Goal: Task Accomplishment & Management: Use online tool/utility

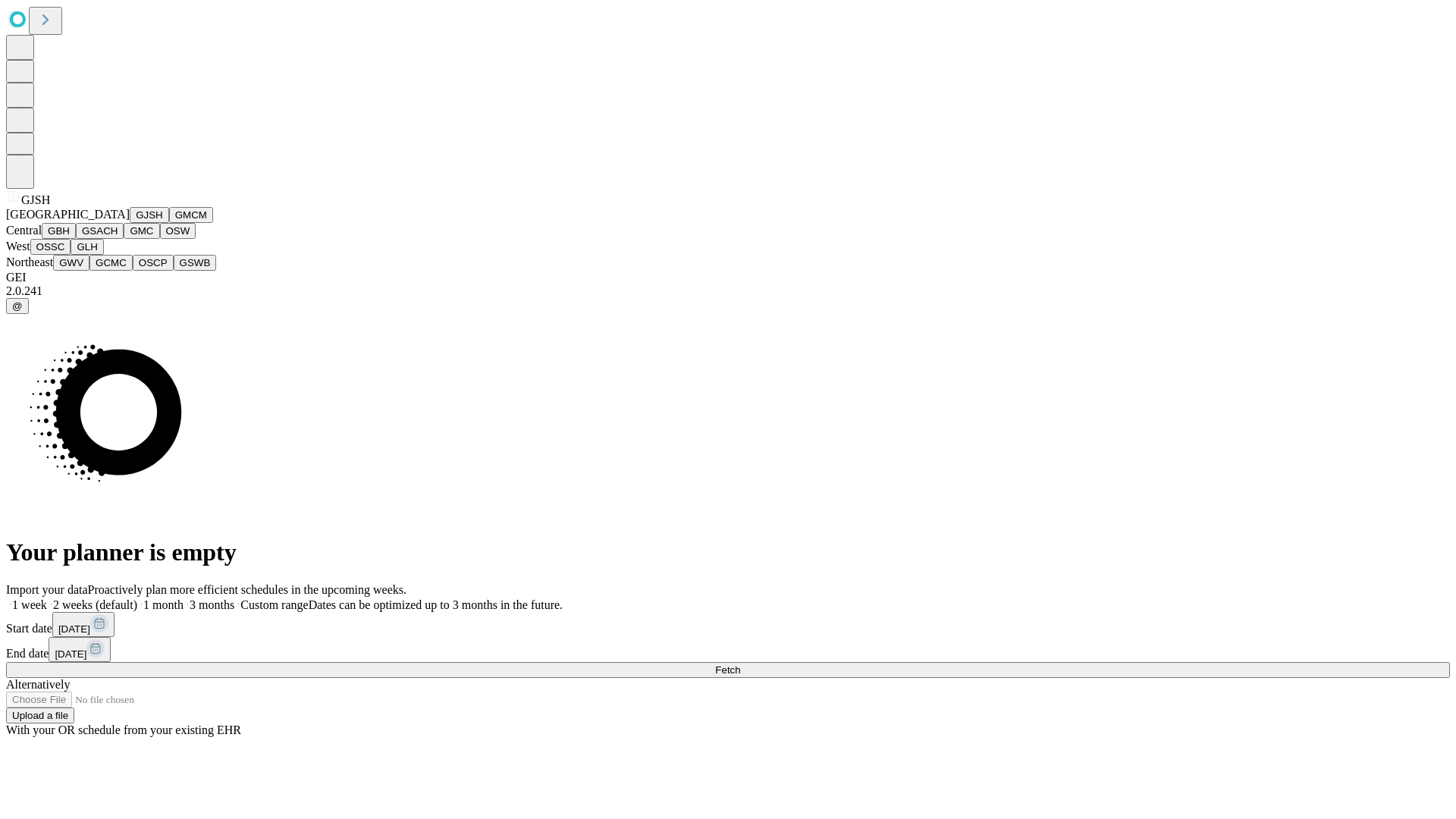
click at [130, 223] on button "GJSH" at bounding box center [149, 215] width 40 height 16
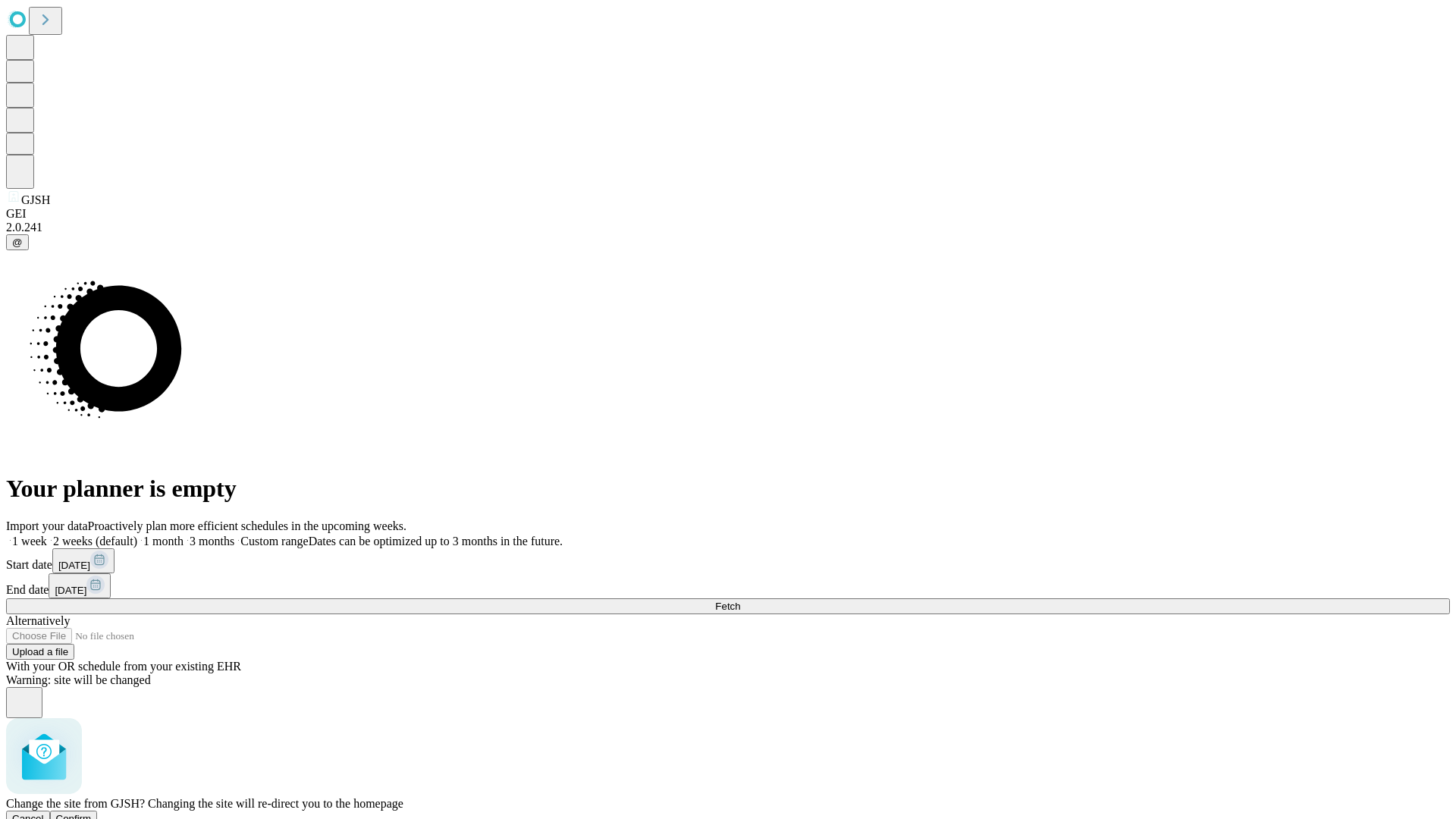
click at [92, 814] on span "Confirm" at bounding box center [74, 819] width 36 height 12
click at [183, 535] on label "1 month" at bounding box center [160, 541] width 46 height 13
click at [740, 600] on span "Fetch" at bounding box center [728, 606] width 25 height 12
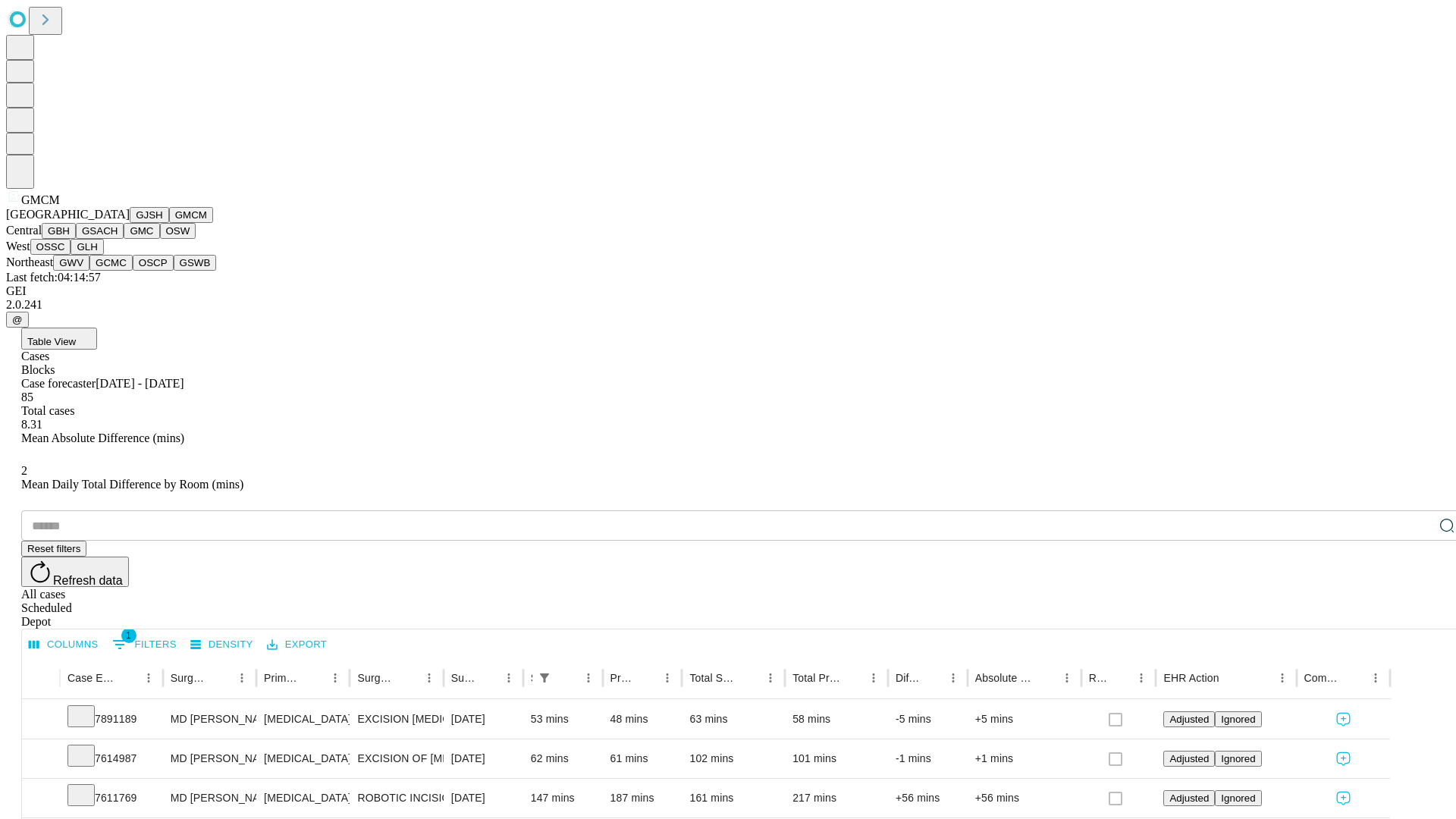
click at [76, 239] on button "GBH" at bounding box center [59, 231] width 34 height 16
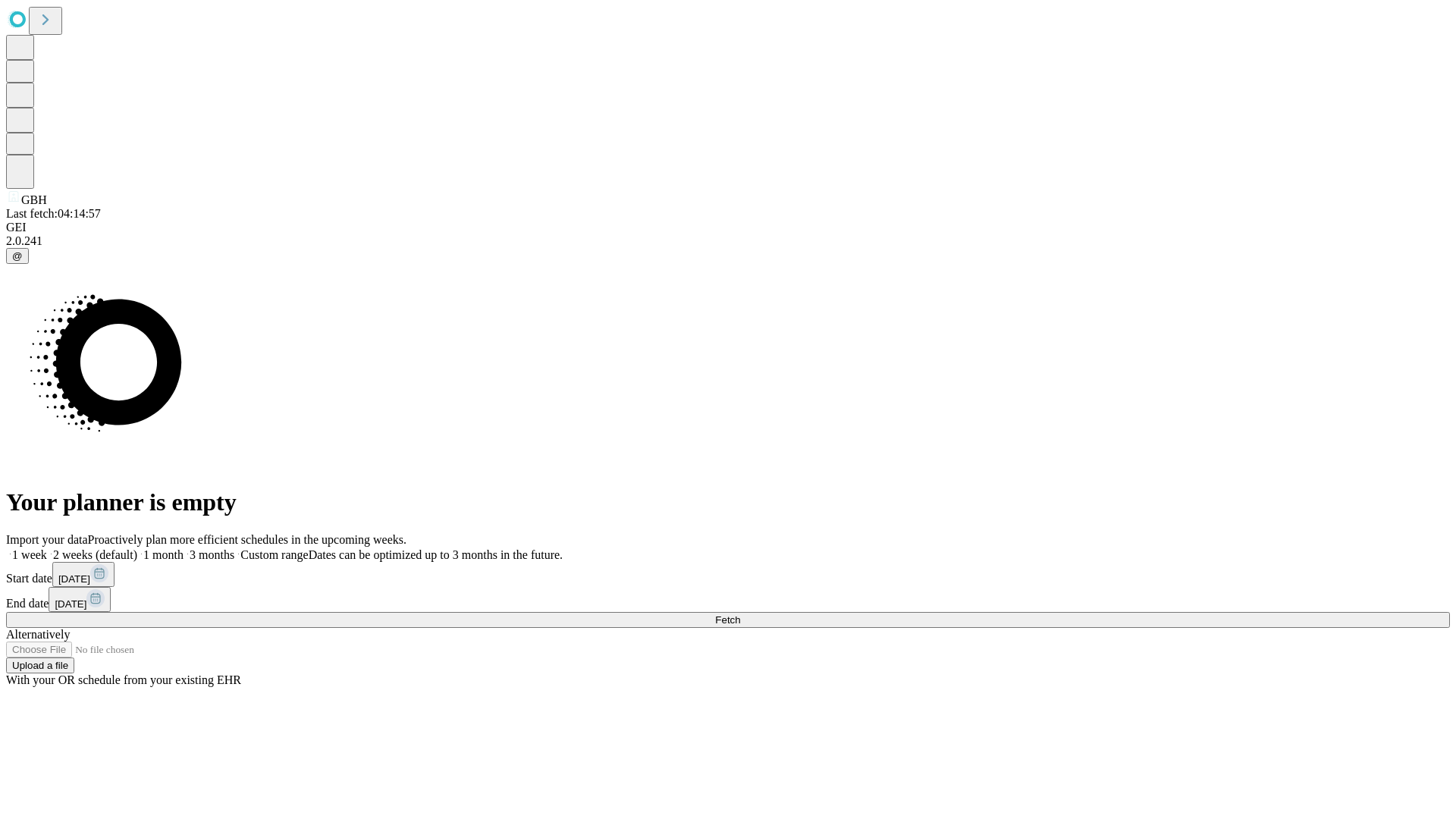
click at [183, 548] on label "1 month" at bounding box center [160, 554] width 46 height 13
click at [740, 614] on span "Fetch" at bounding box center [728, 620] width 25 height 12
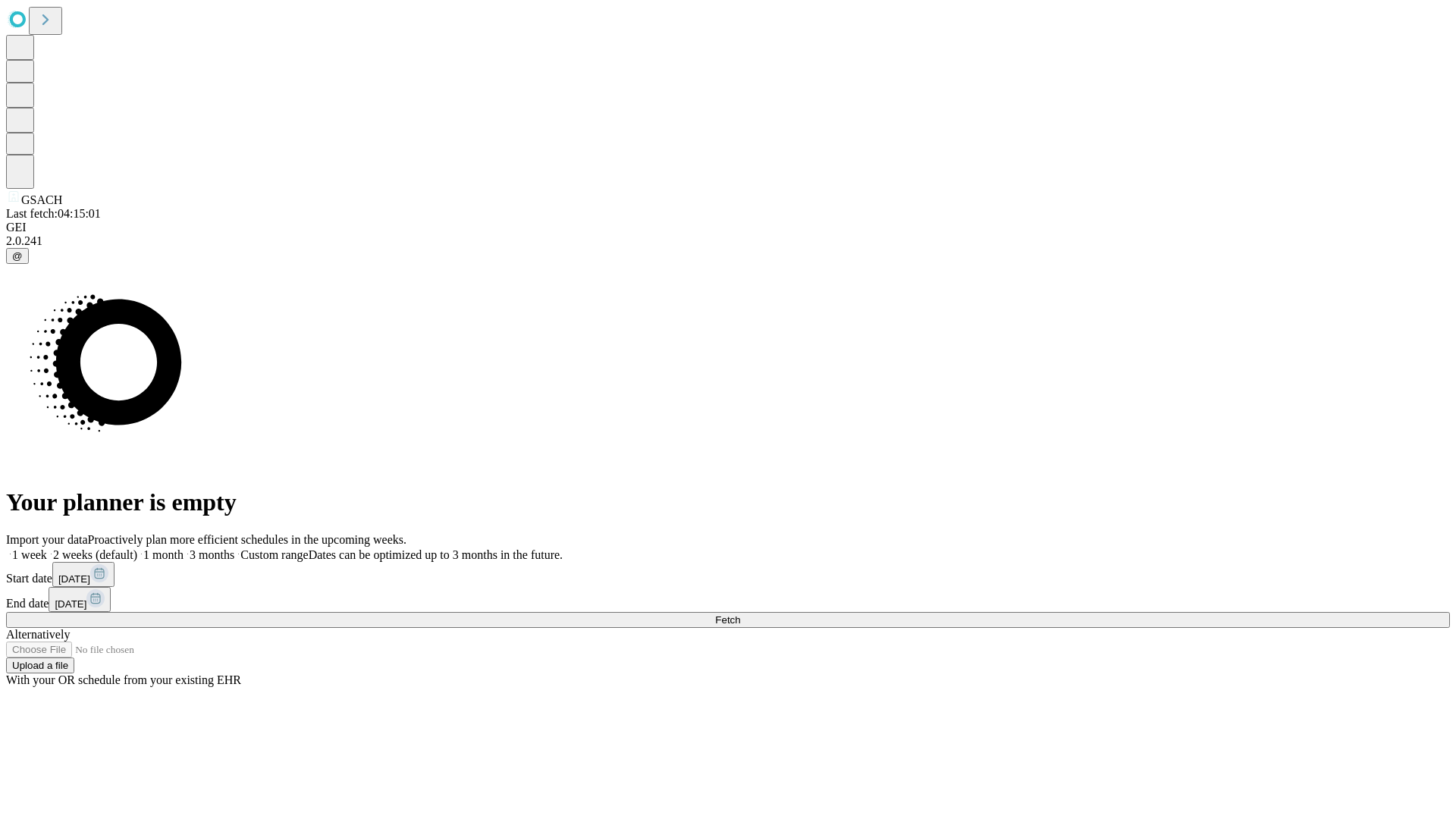
click at [740, 614] on span "Fetch" at bounding box center [728, 620] width 25 height 12
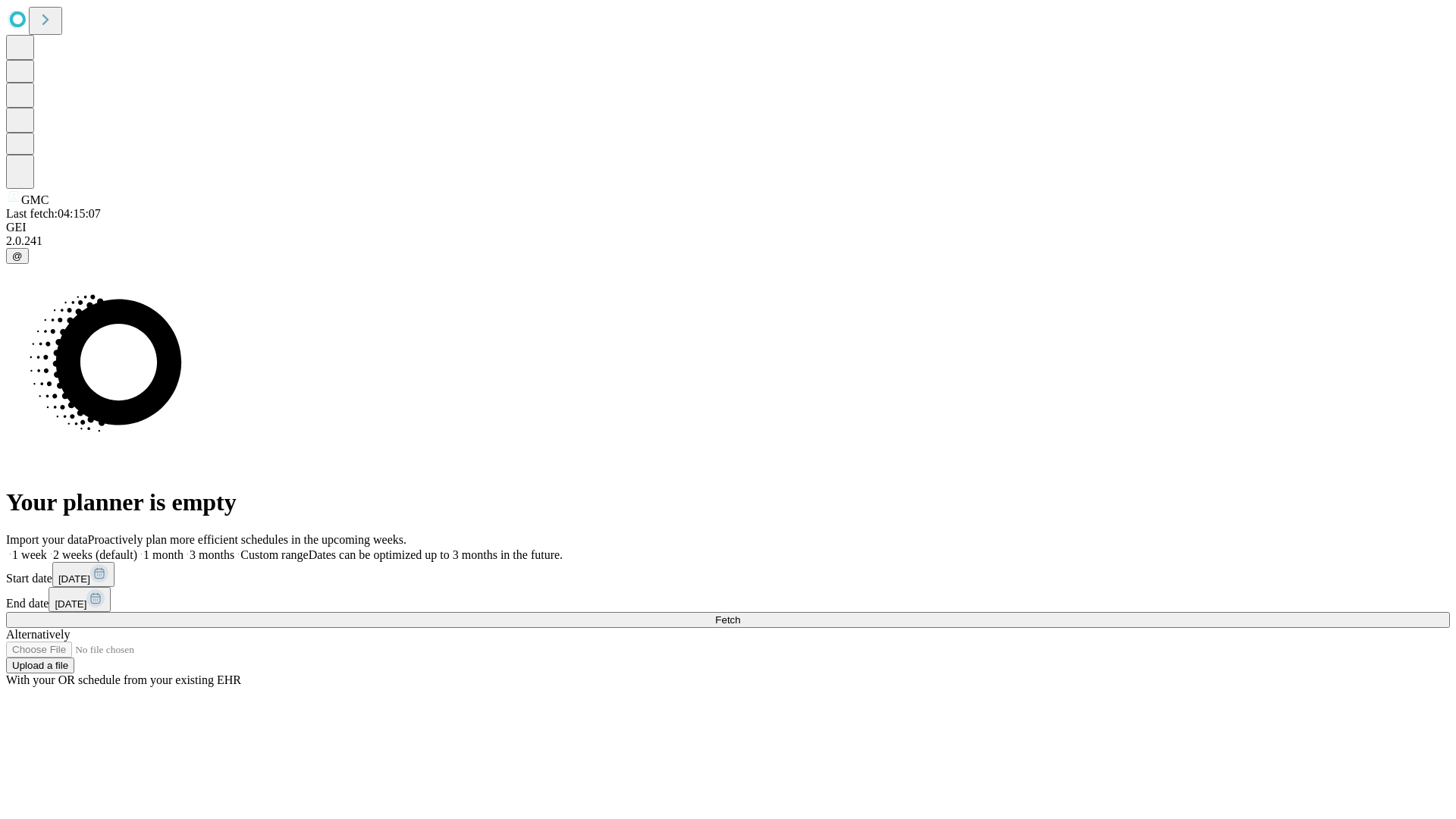
click at [183, 548] on label "1 month" at bounding box center [160, 554] width 46 height 13
click at [740, 614] on span "Fetch" at bounding box center [728, 620] width 25 height 12
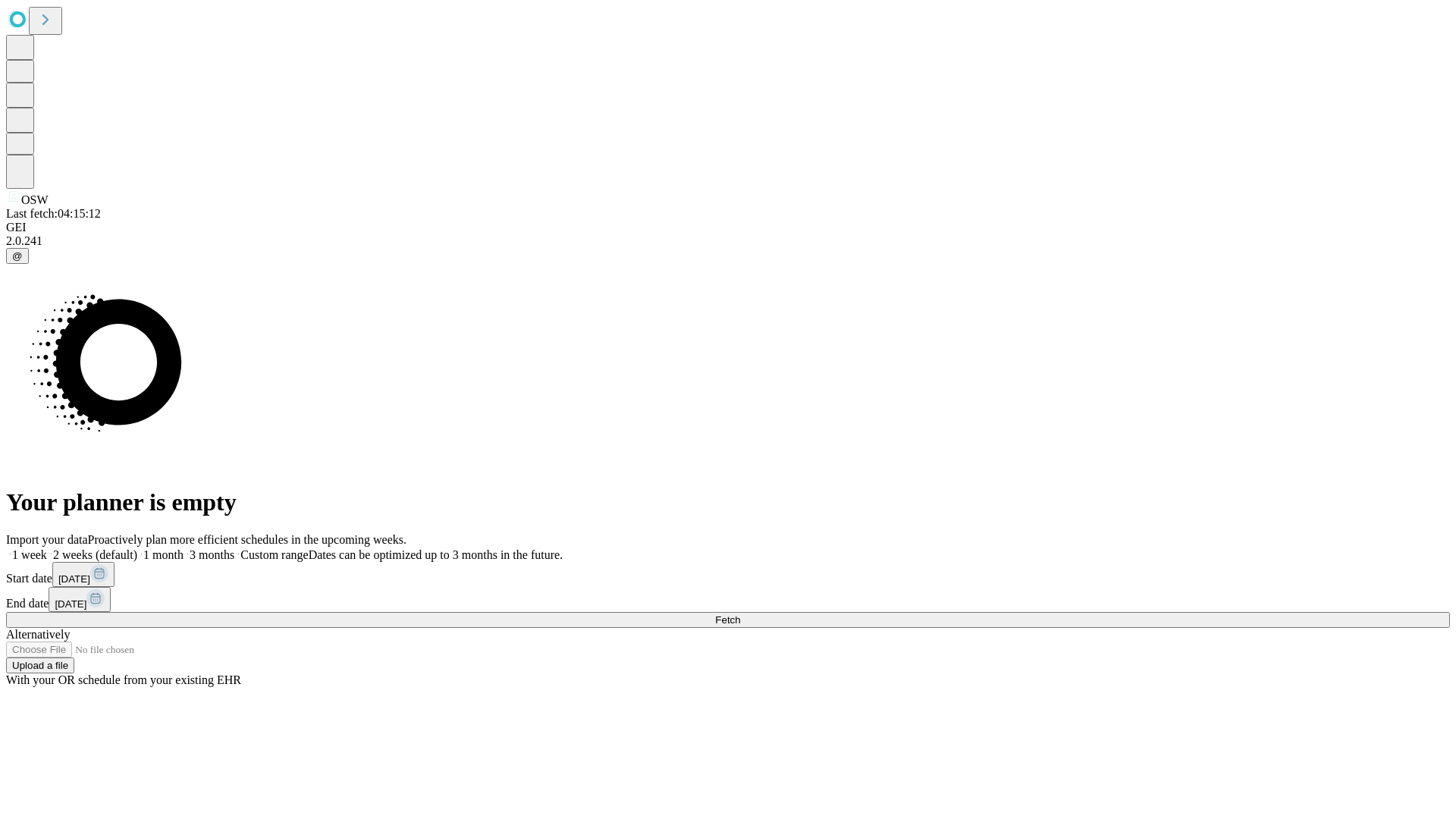
click at [183, 548] on label "1 month" at bounding box center [160, 554] width 46 height 13
click at [740, 614] on span "Fetch" at bounding box center [728, 620] width 25 height 12
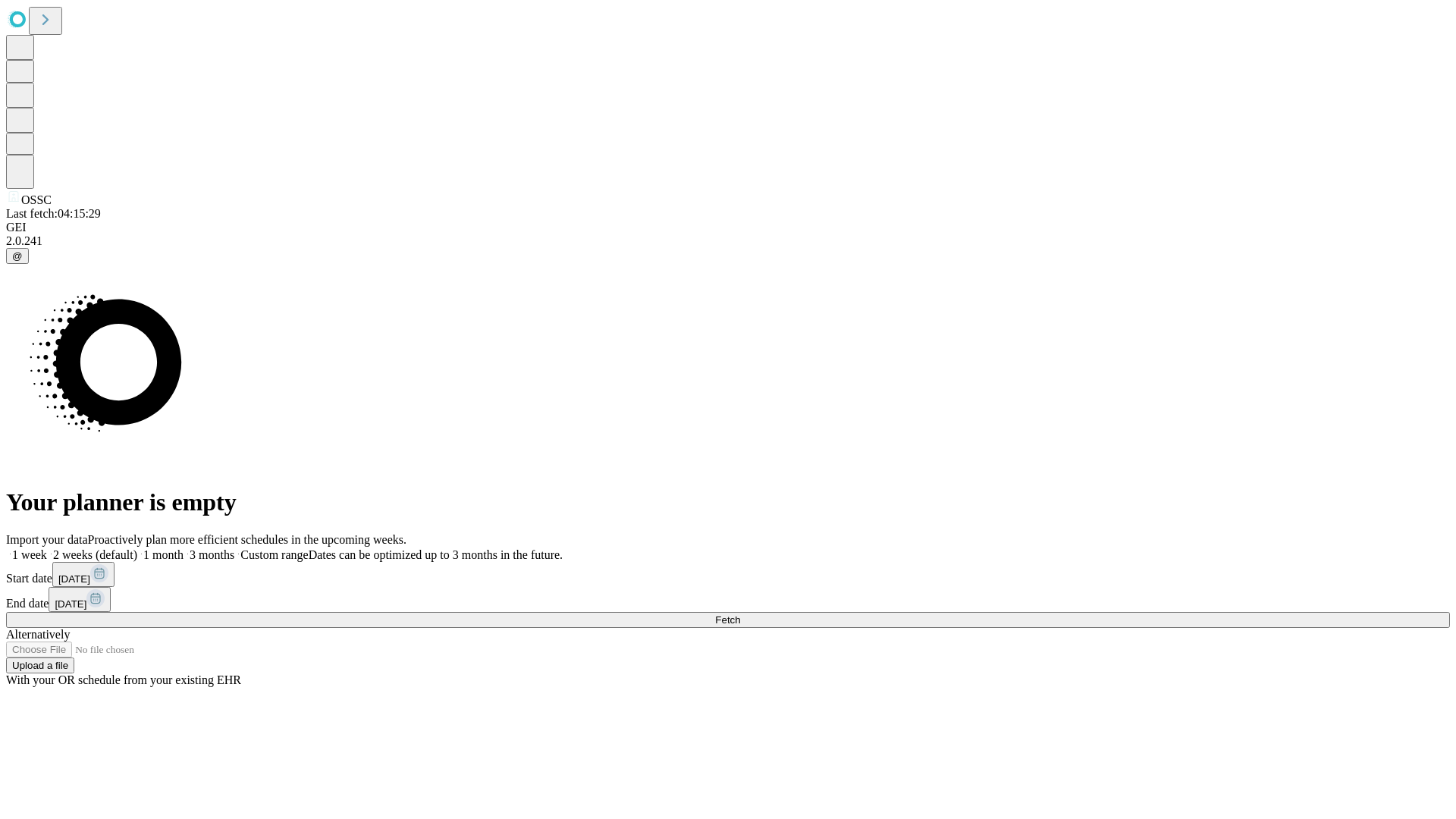
click at [183, 548] on label "1 month" at bounding box center [160, 554] width 46 height 13
click at [740, 614] on span "Fetch" at bounding box center [728, 620] width 25 height 12
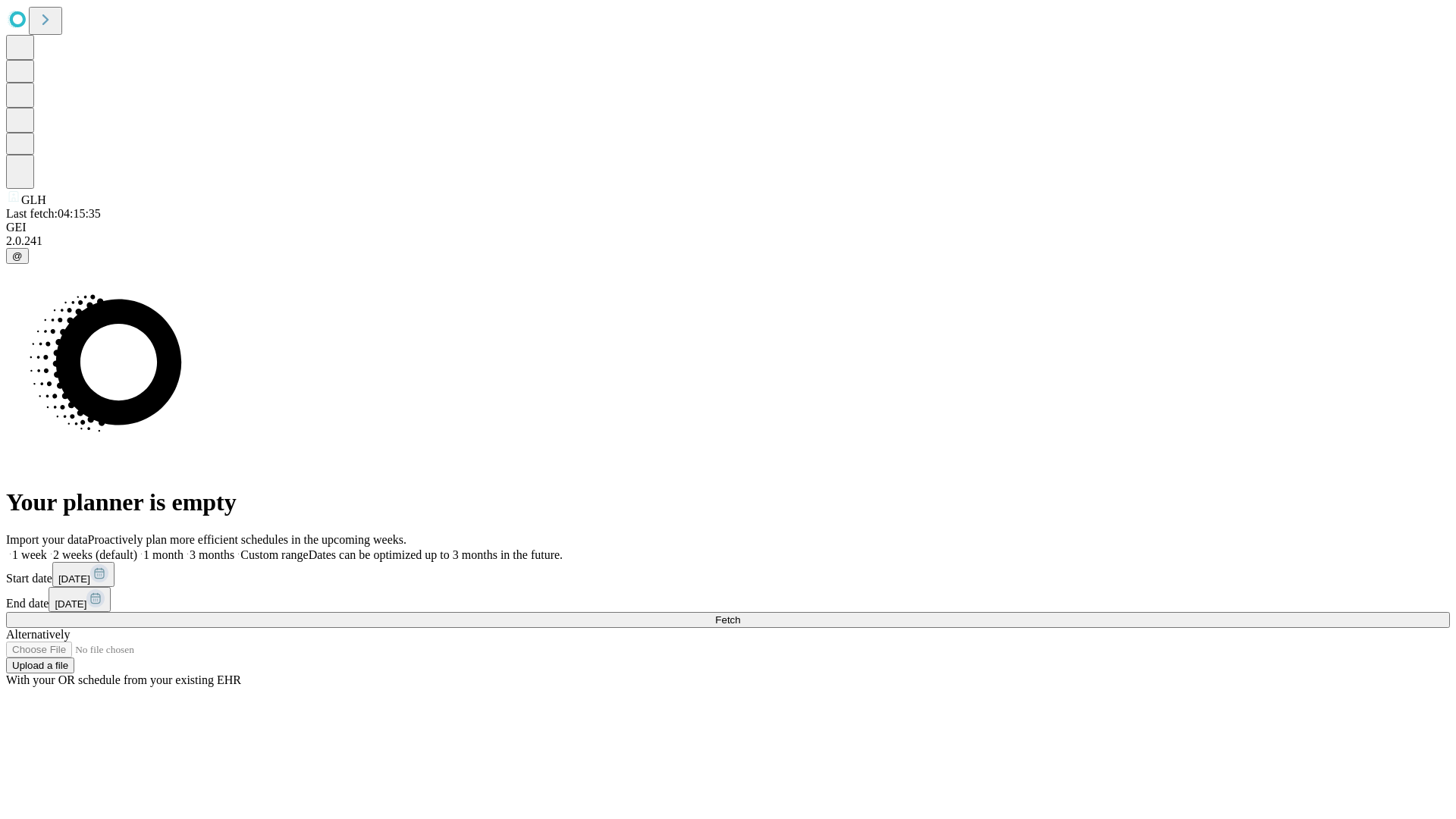
click at [183, 548] on label "1 month" at bounding box center [160, 554] width 46 height 13
click at [740, 614] on span "Fetch" at bounding box center [728, 620] width 25 height 12
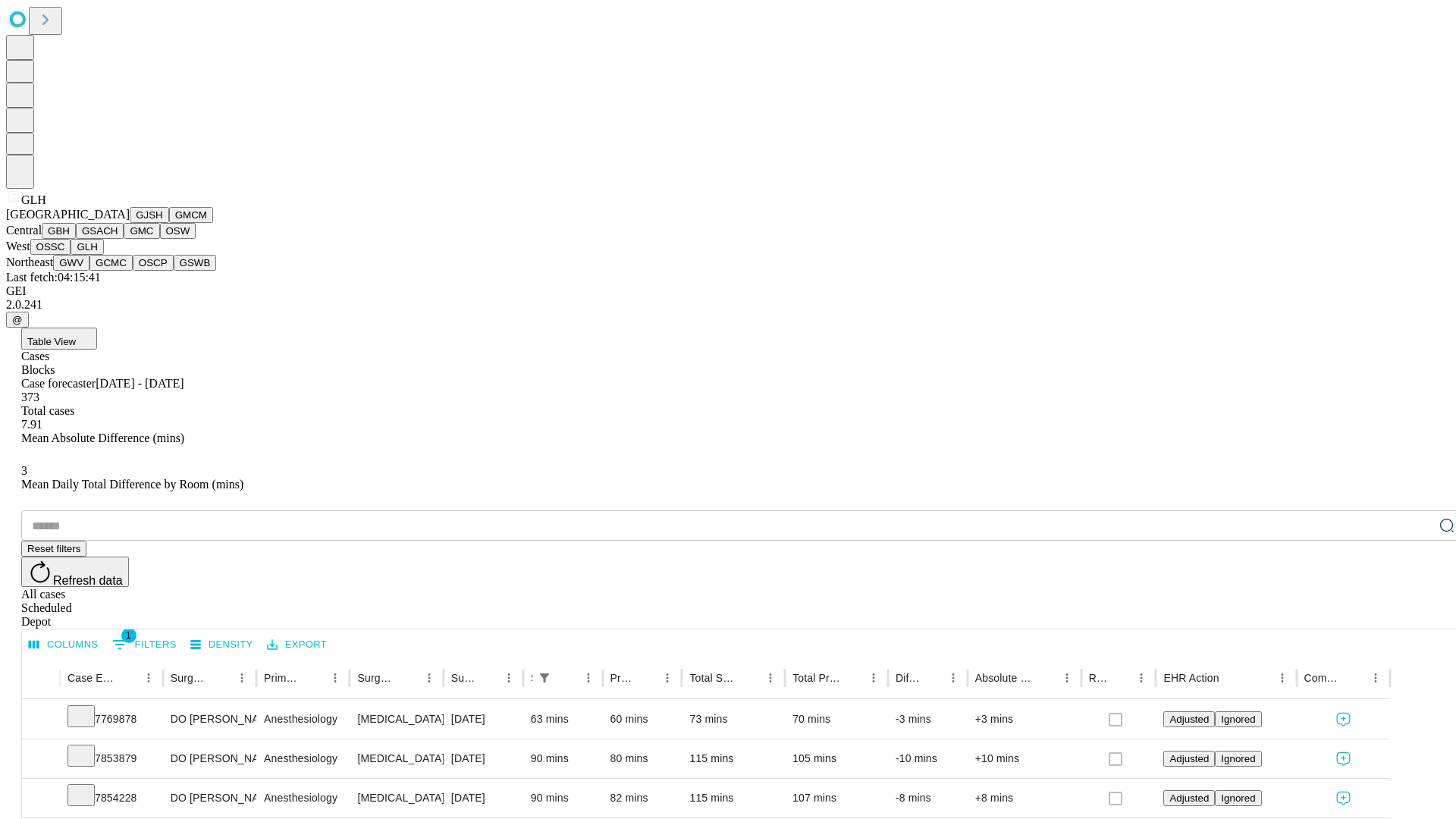
click at [90, 271] on button "GWV" at bounding box center [71, 262] width 37 height 16
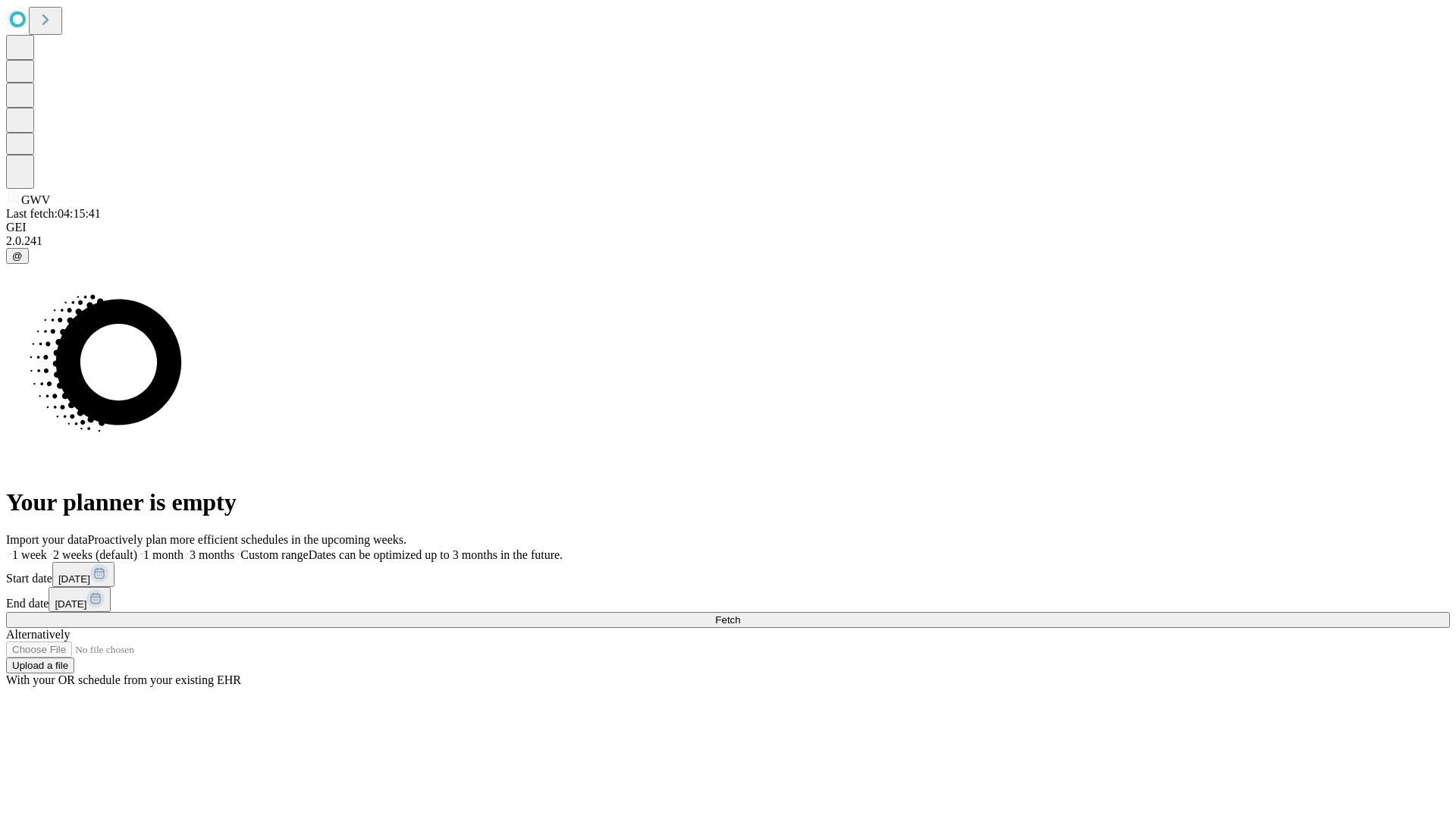
click at [183, 548] on label "1 month" at bounding box center [160, 554] width 46 height 13
click at [740, 614] on span "Fetch" at bounding box center [728, 620] width 25 height 12
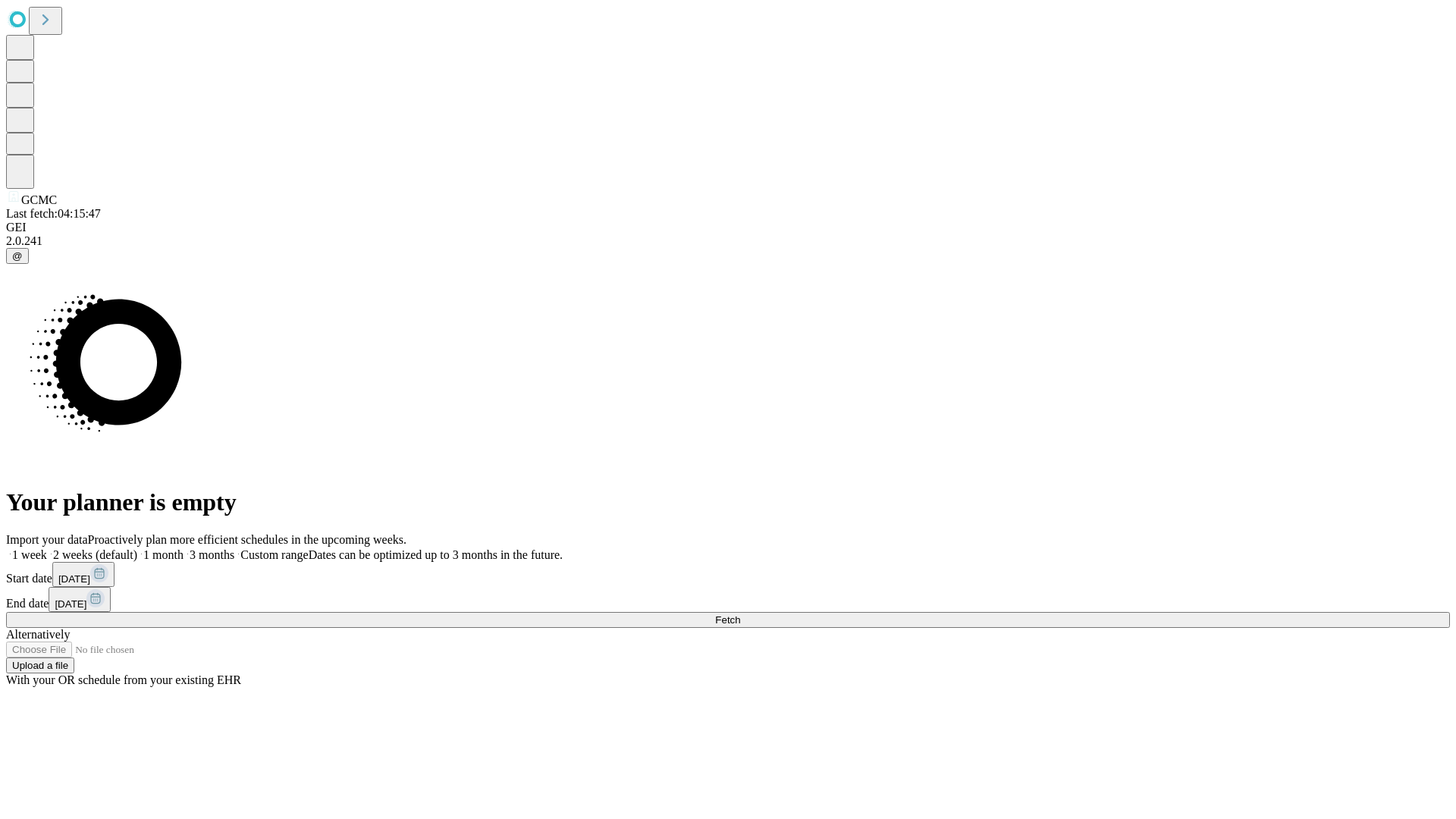
click at [183, 548] on label "1 month" at bounding box center [160, 554] width 46 height 13
click at [740, 614] on span "Fetch" at bounding box center [728, 620] width 25 height 12
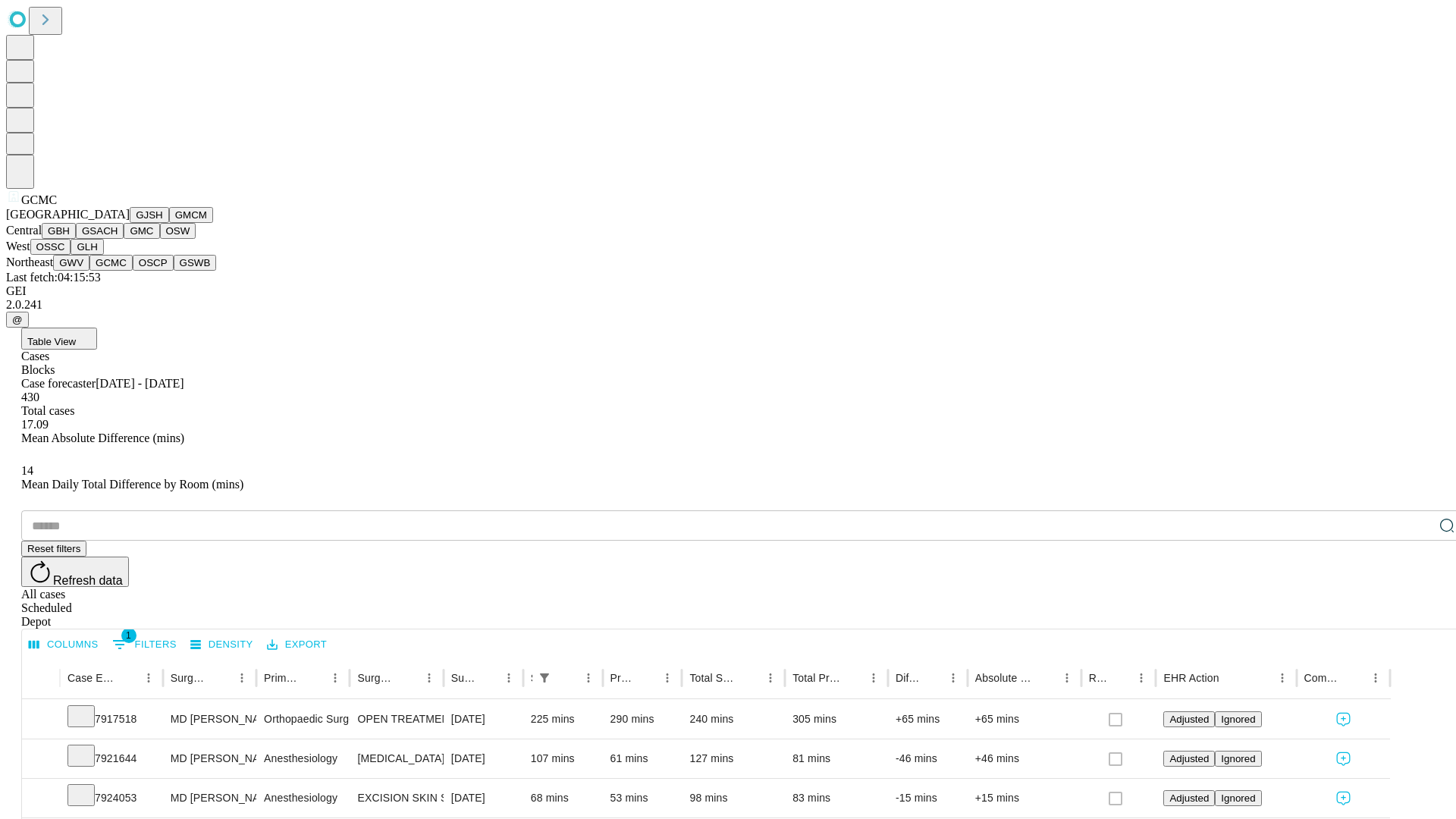
click at [133, 271] on button "OSCP" at bounding box center [153, 262] width 41 height 16
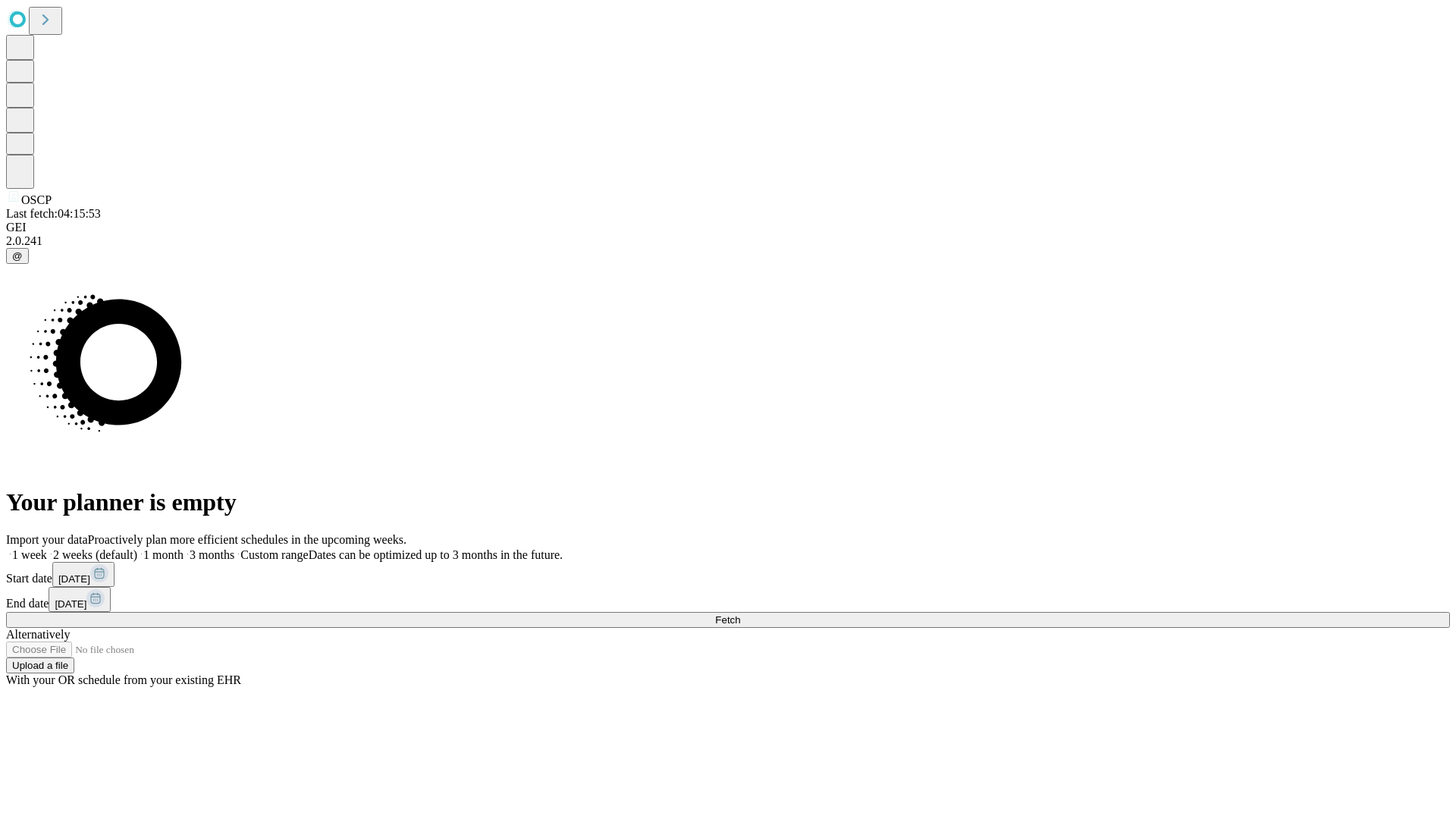
click at [183, 548] on label "1 month" at bounding box center [160, 554] width 46 height 13
click at [740, 614] on span "Fetch" at bounding box center [728, 620] width 25 height 12
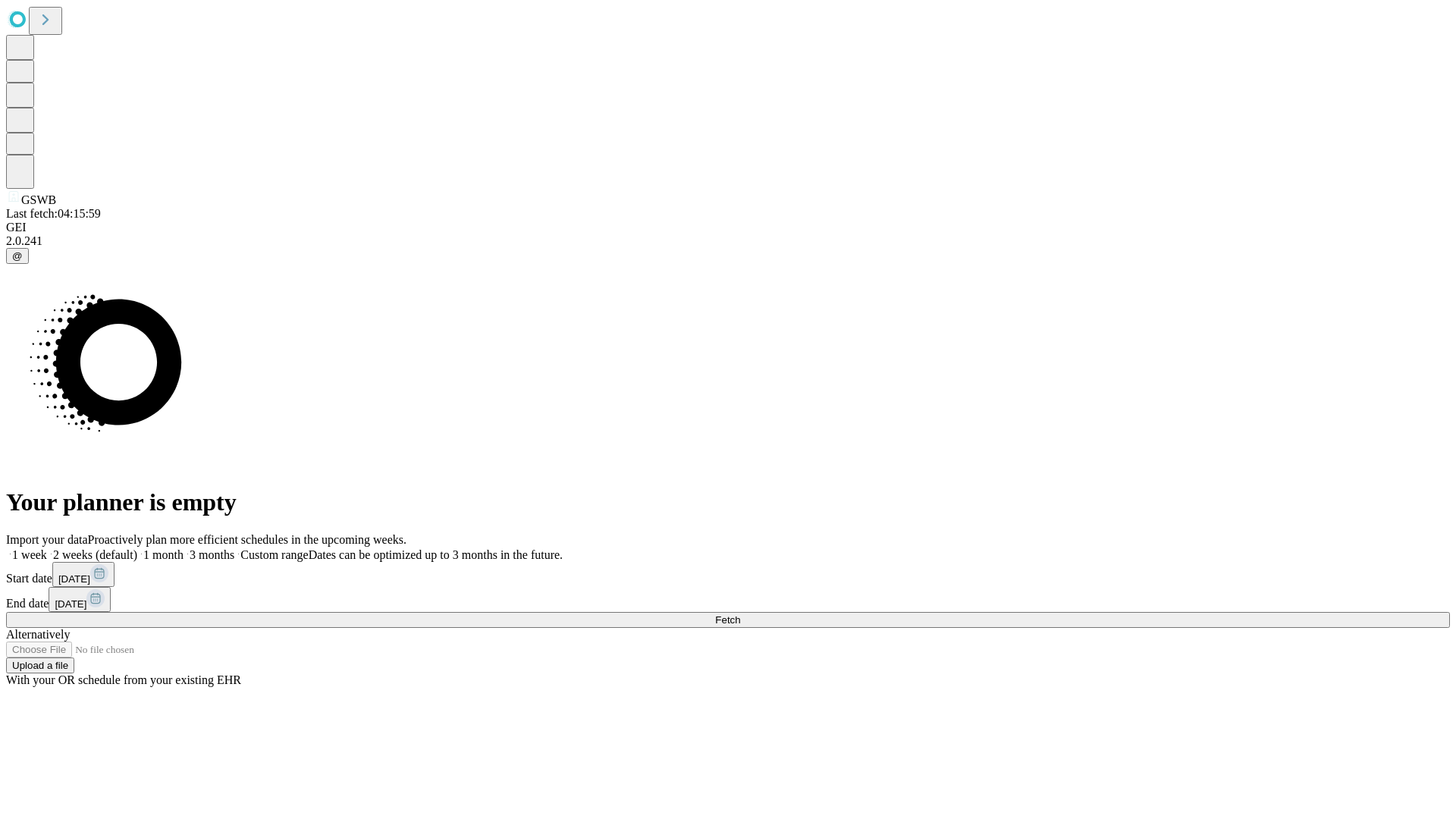
click at [183, 548] on label "1 month" at bounding box center [160, 554] width 46 height 13
click at [740, 614] on span "Fetch" at bounding box center [728, 620] width 25 height 12
